Goal: Transaction & Acquisition: Purchase product/service

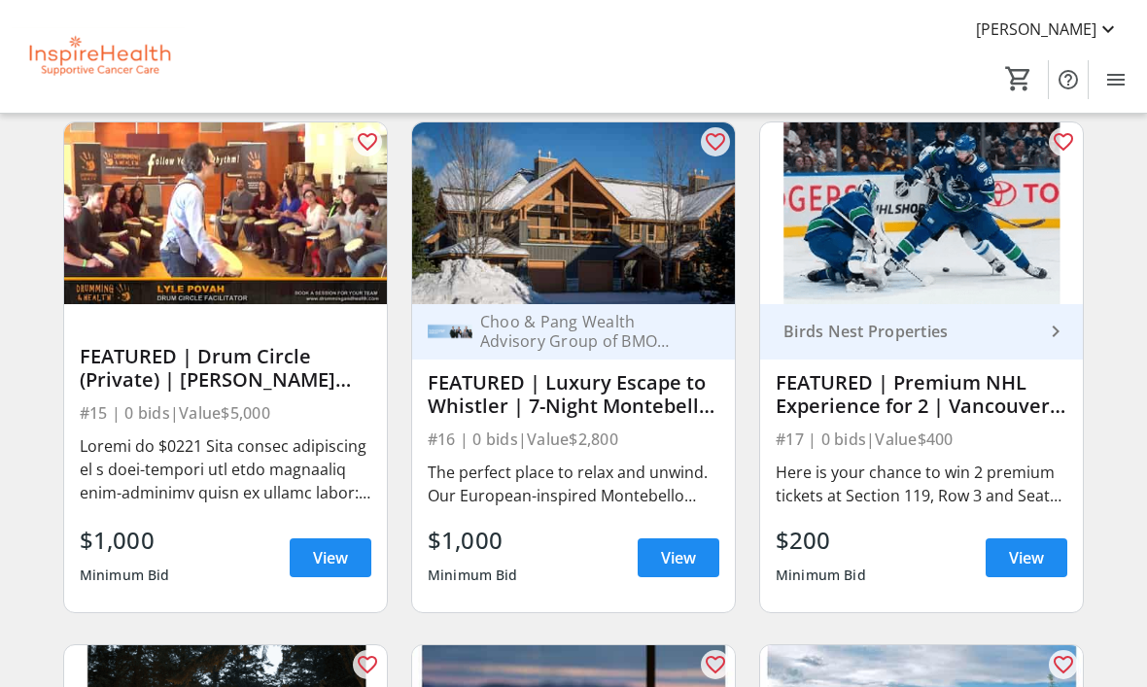
scroll to position [688, 0]
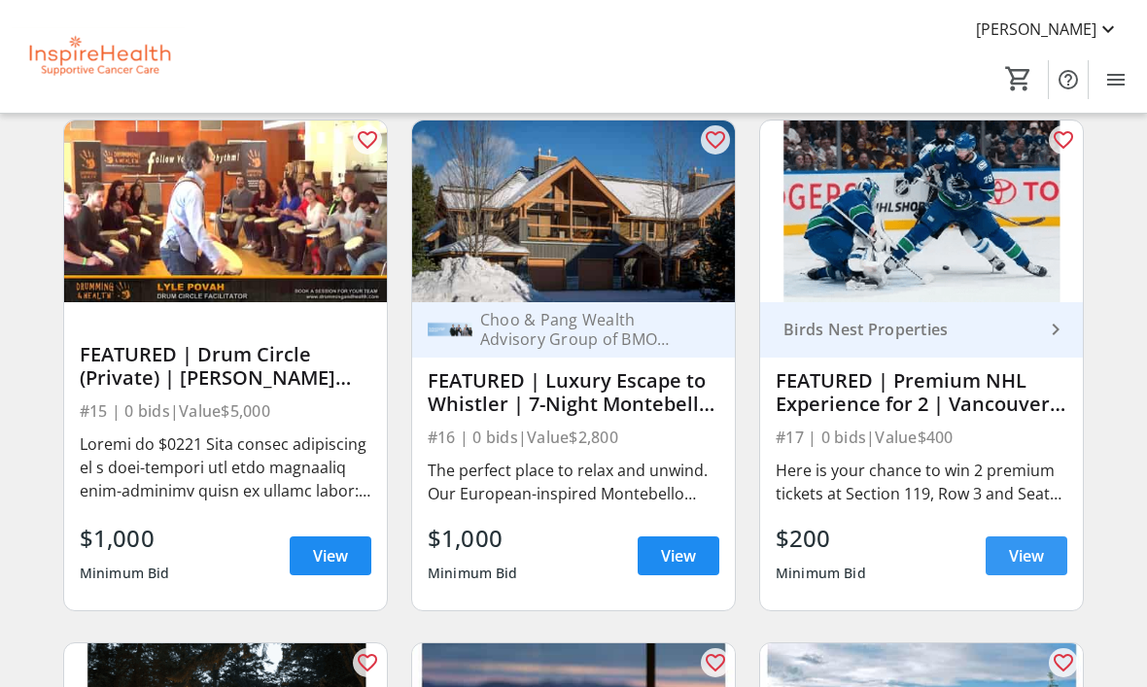
click at [1011, 558] on span "View" at bounding box center [1026, 555] width 35 height 23
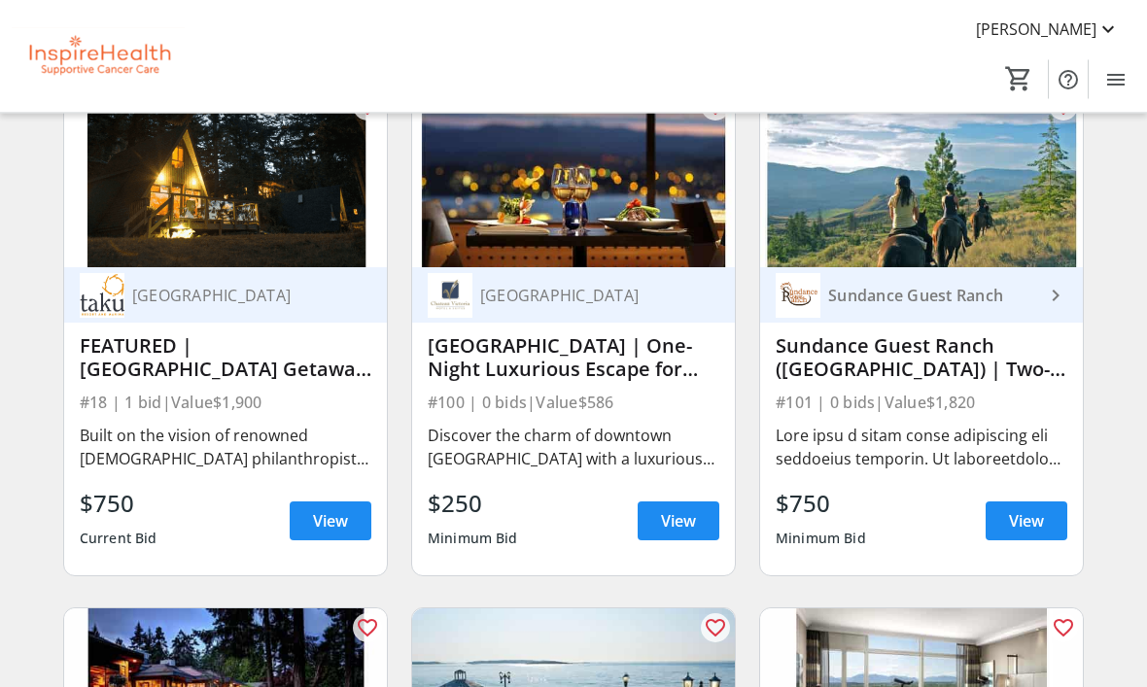
scroll to position [1245, 0]
click at [308, 530] on span at bounding box center [331, 521] width 82 height 47
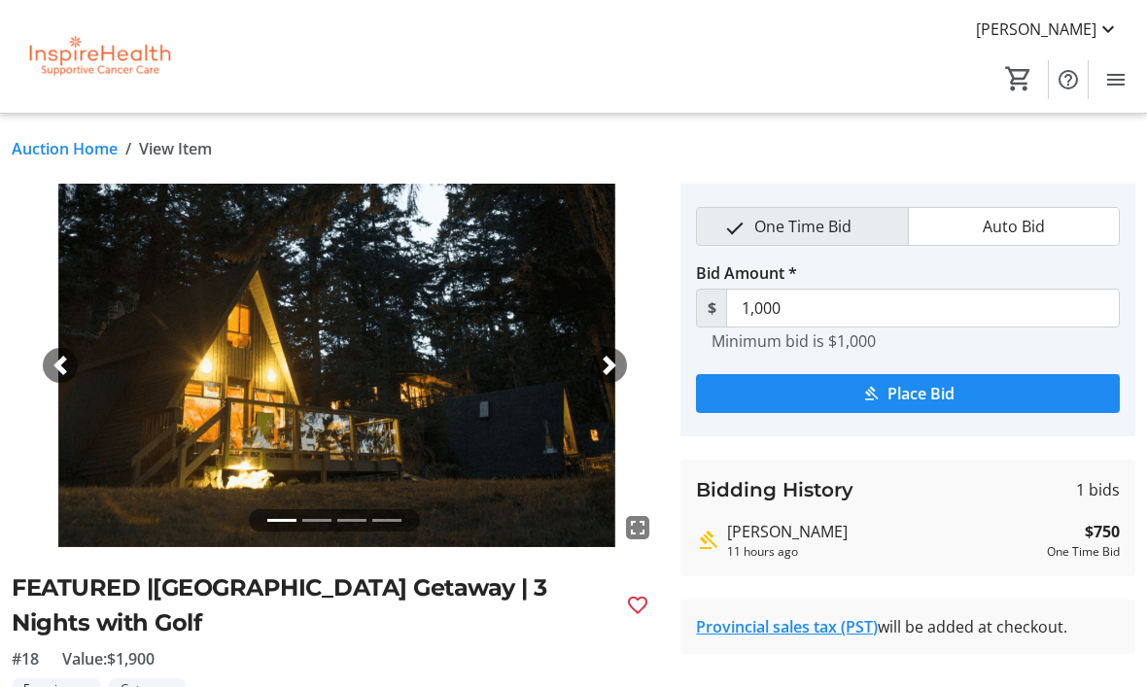
click at [612, 361] on span "button" at bounding box center [609, 365] width 19 height 19
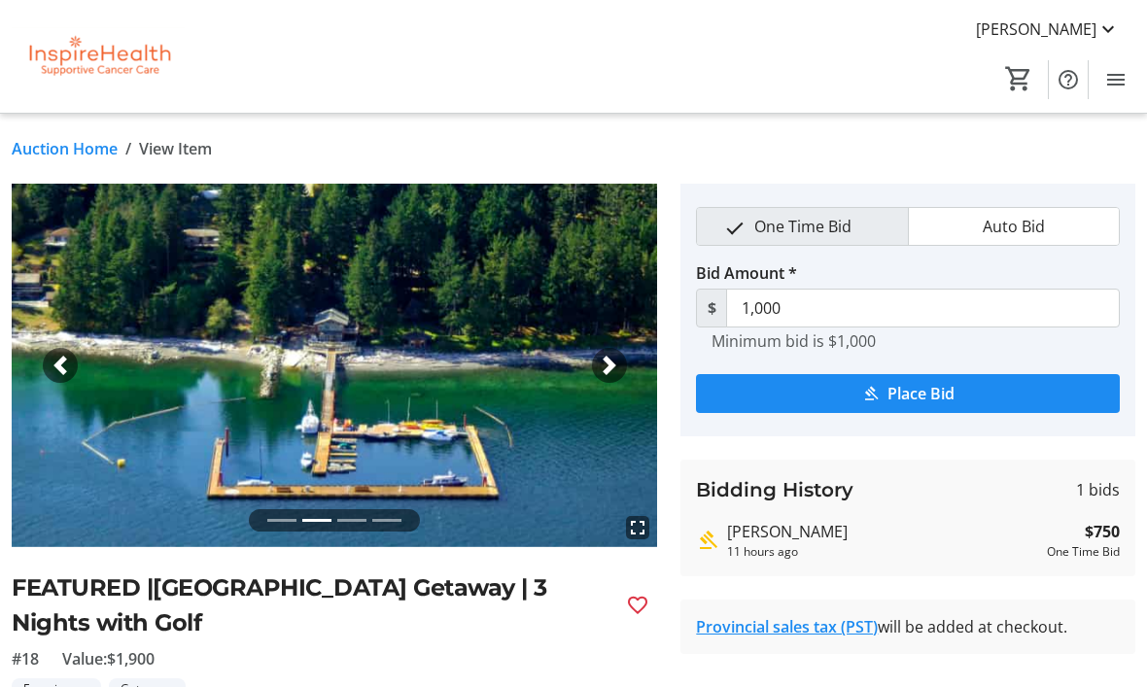
click at [602, 361] on span "button" at bounding box center [609, 365] width 19 height 19
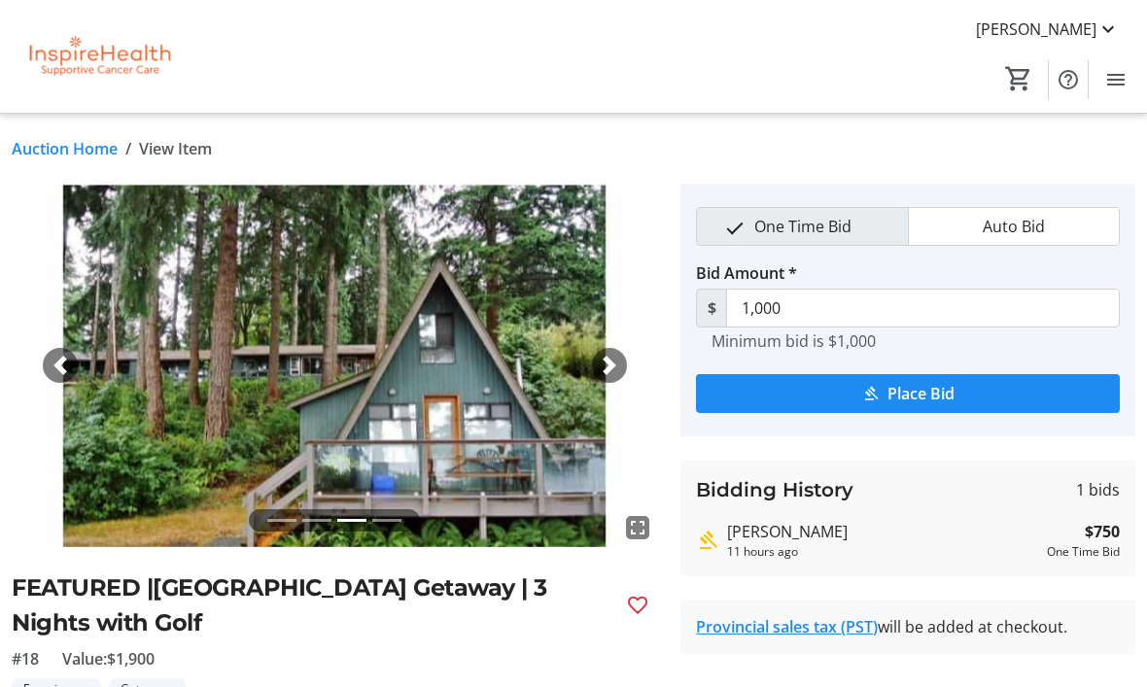
click at [608, 362] on span "button" at bounding box center [609, 365] width 19 height 19
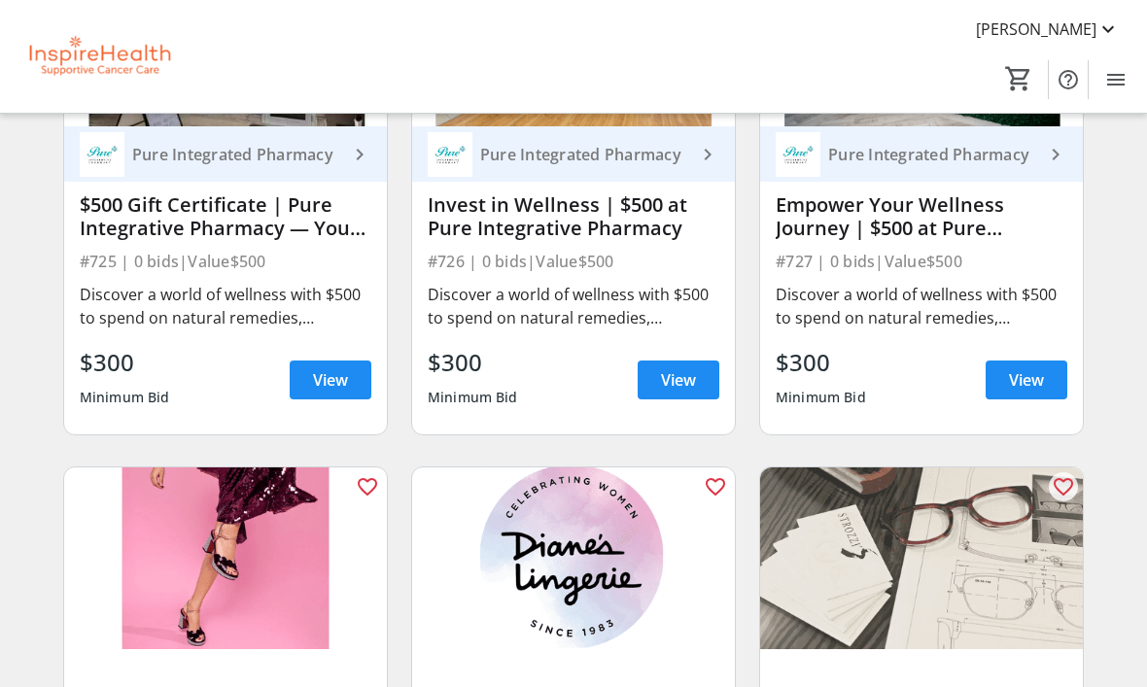
scroll to position [17573, 0]
